Goal: Transaction & Acquisition: Obtain resource

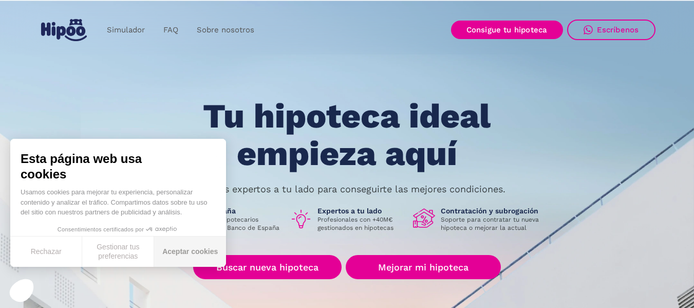
click at [176, 249] on button "Aceptar cookies" at bounding box center [190, 251] width 72 height 30
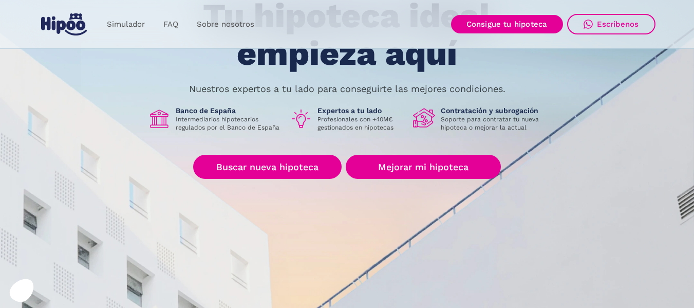
scroll to position [103, 0]
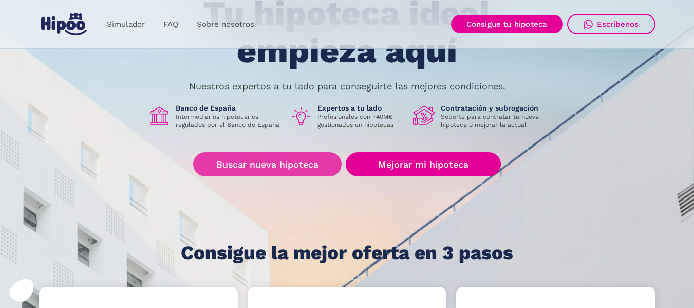
click at [207, 170] on link "Buscar nueva hipoteca" at bounding box center [267, 164] width 148 height 24
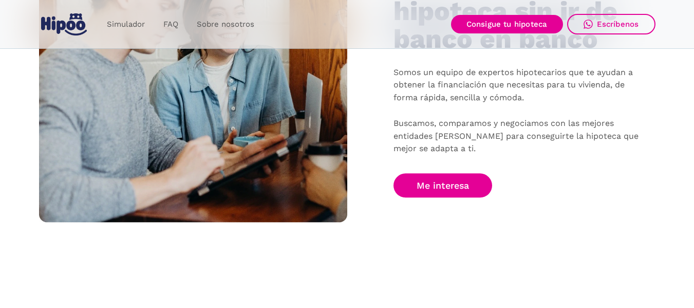
scroll to position [719, 0]
